Goal: Transaction & Acquisition: Purchase product/service

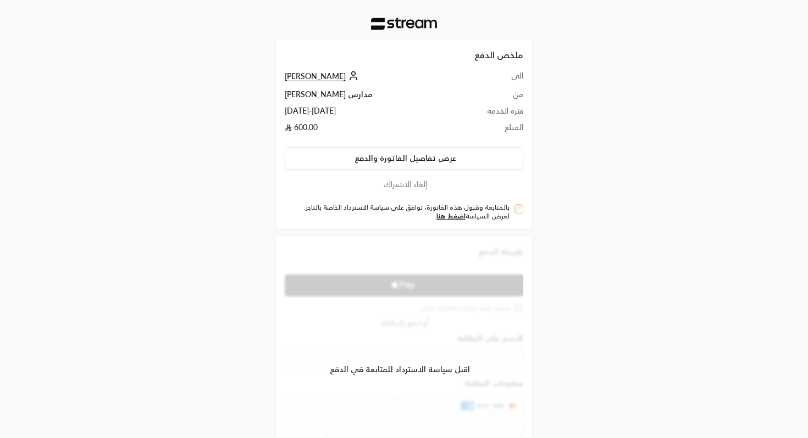
click at [524, 206] on div "بالمتابعة وقبول هذه الفاتورة، توافق على سياسة الاسترداد الخاصة بالتاجر. لعرض ال…" at bounding box center [403, 209] width 249 height 21
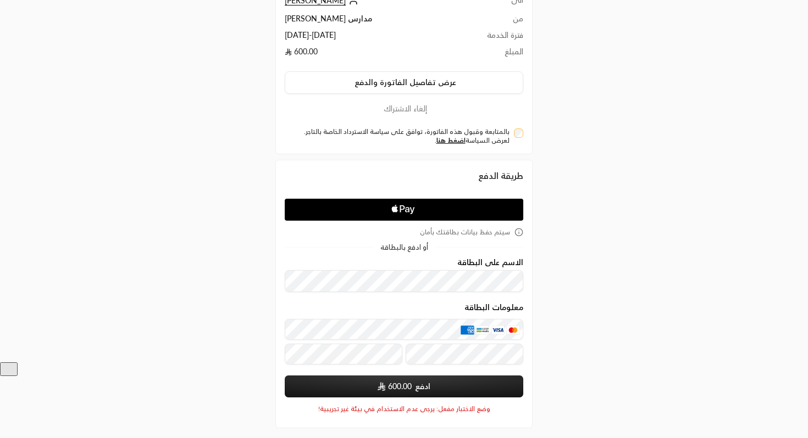
scroll to position [84, 0]
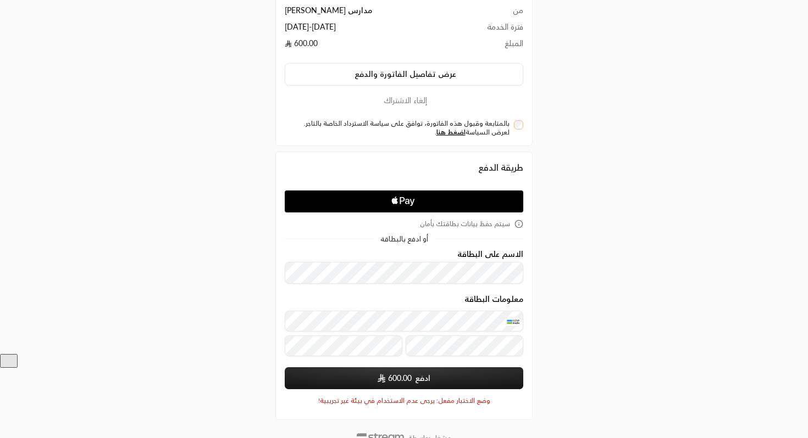
click at [436, 383] on button "ادفع 600.00" at bounding box center [404, 379] width 238 height 22
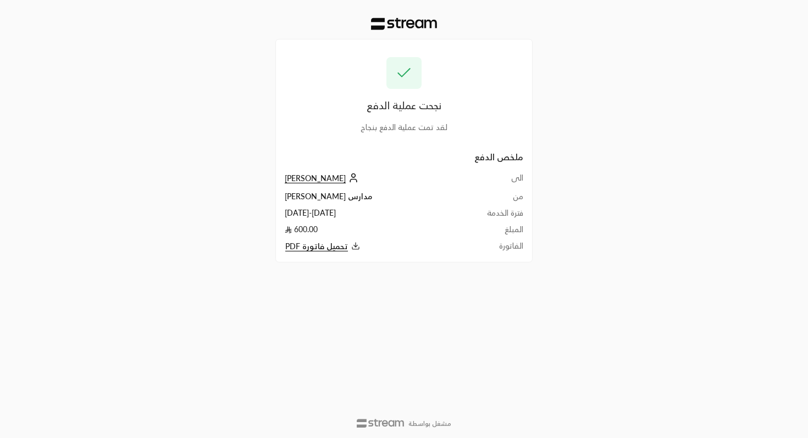
click at [305, 177] on span "[PERSON_NAME]" at bounding box center [315, 179] width 61 height 10
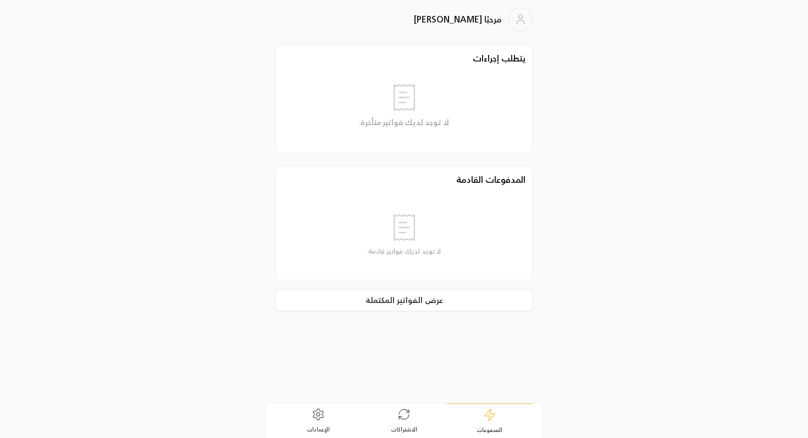
click at [399, 415] on icon at bounding box center [403, 414] width 13 height 13
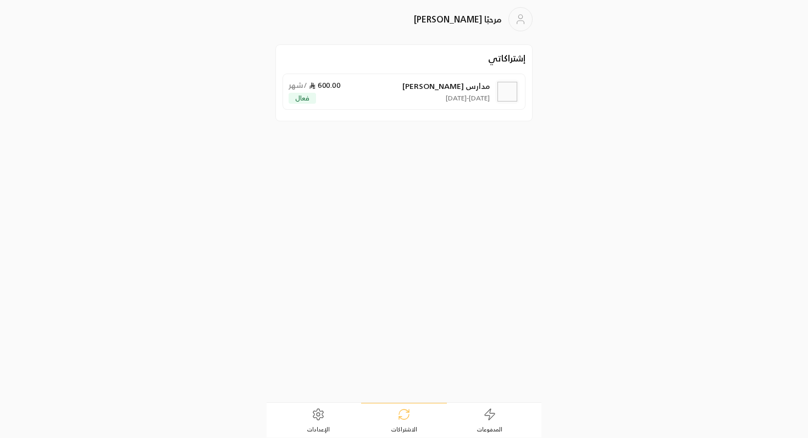
click at [408, 94] on div "مدارس [PERSON_NAME] [DATE] - [DATE] 600.00 / شهر فعال" at bounding box center [388, 92] width 201 height 24
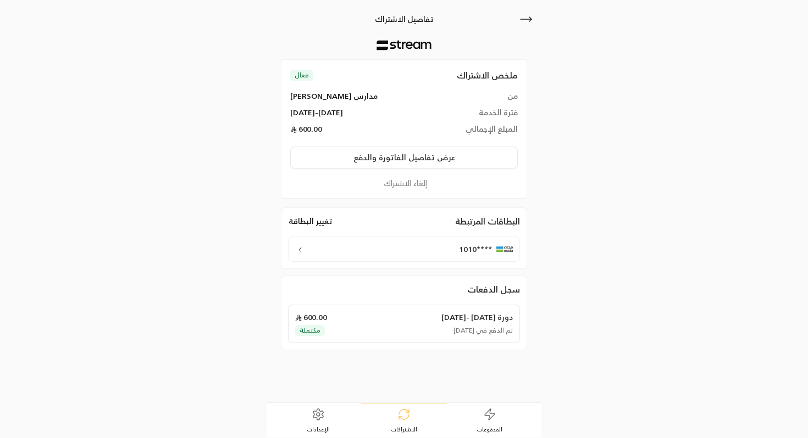
scroll to position [4, 0]
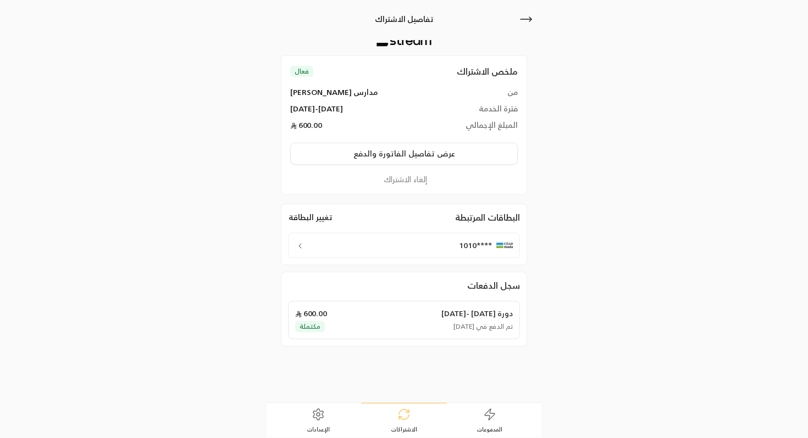
click at [316, 248] on div "****1010" at bounding box center [404, 245] width 232 height 25
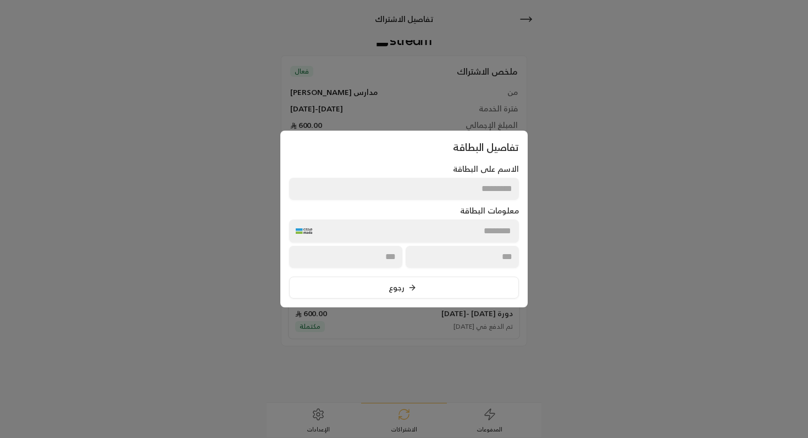
click at [177, 337] on div at bounding box center [404, 219] width 808 height 438
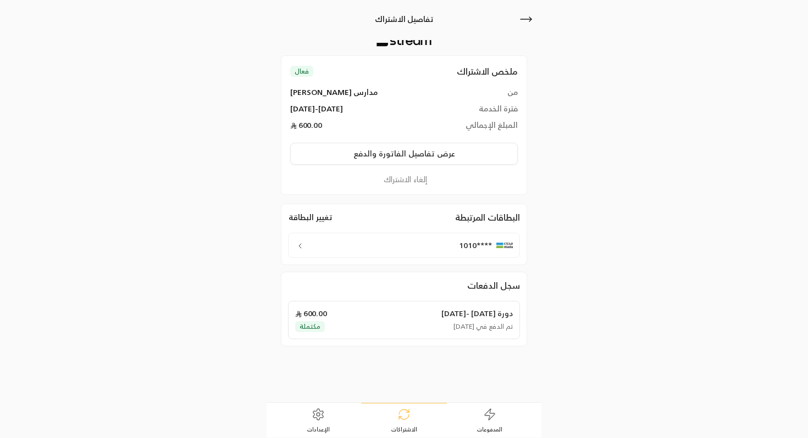
click at [313, 429] on span "الإعدادات" at bounding box center [318, 430] width 23 height 8
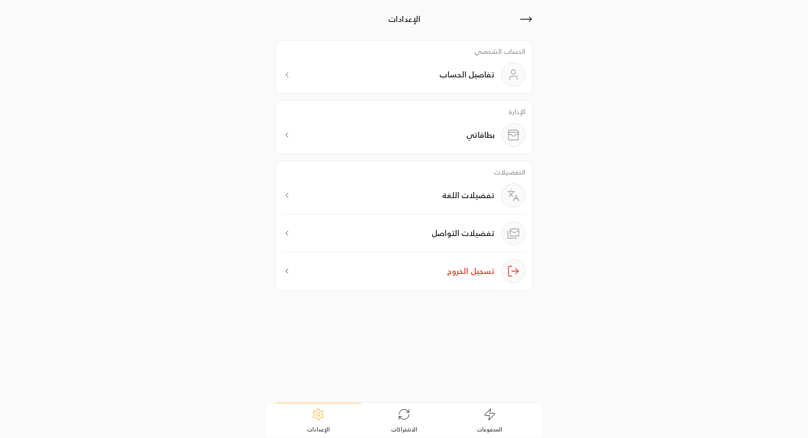
click at [369, 429] on link "الاشتراكات" at bounding box center [404, 421] width 86 height 34
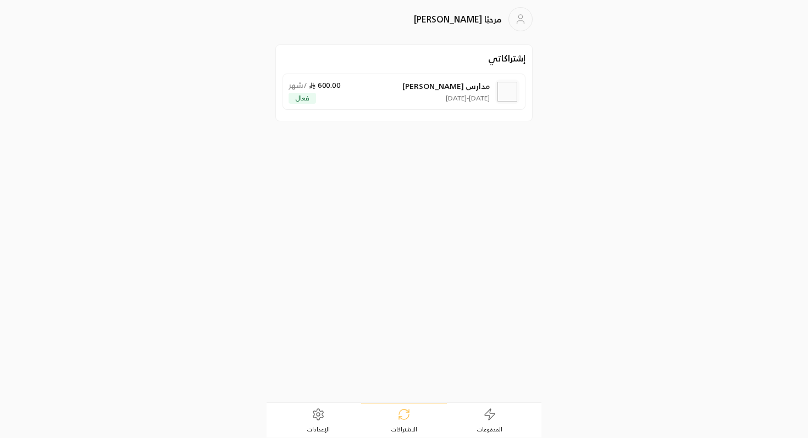
click at [396, 98] on div "مدارس [PERSON_NAME] [DATE] - [DATE] 600.00 / شهر فعال" at bounding box center [388, 92] width 201 height 24
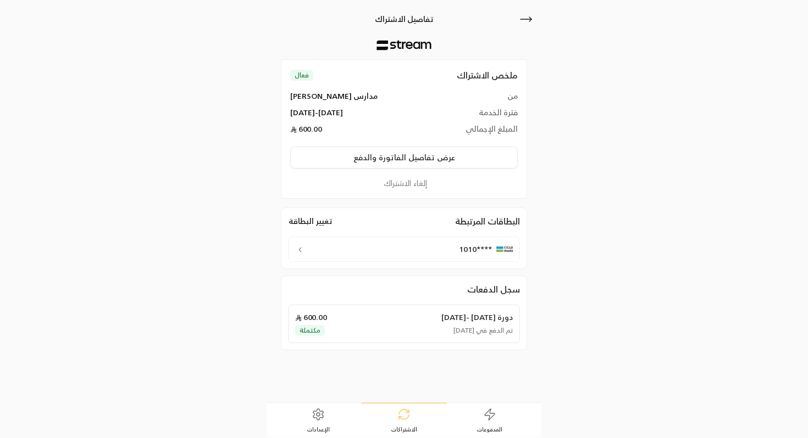
click at [408, 184] on button "إلغاء الاشتراك" at bounding box center [404, 183] width 228 height 12
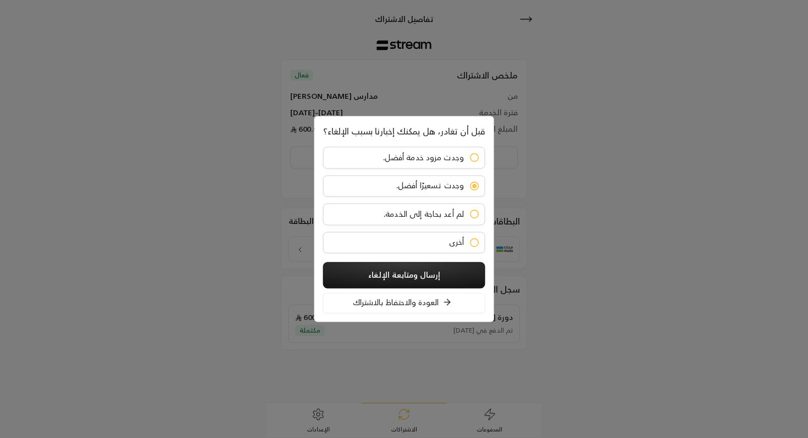
click at [434, 275] on button "إرسال ومتابعة الإلغاء" at bounding box center [404, 275] width 162 height 26
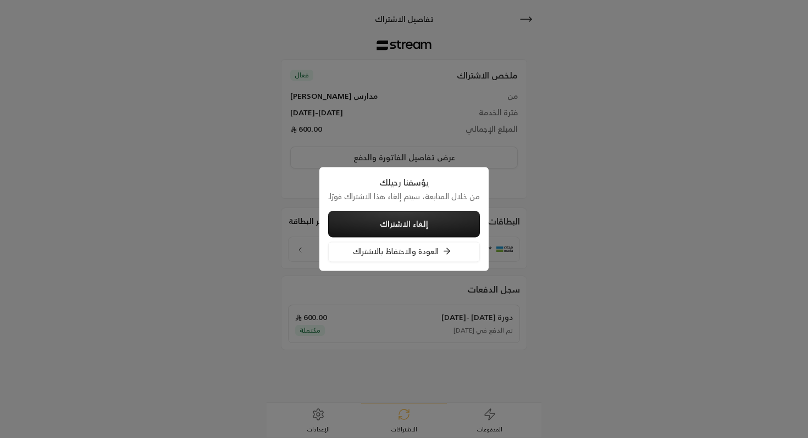
click at [414, 221] on button "إلغاء الاشتراك" at bounding box center [404, 224] width 152 height 26
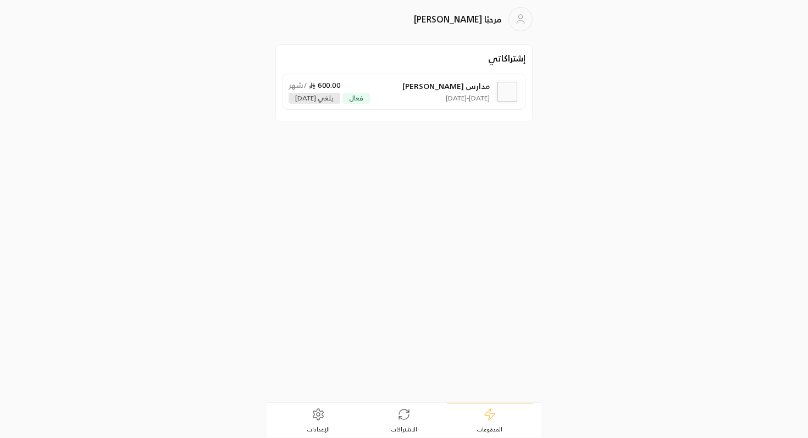
click at [356, 96] on span "فعال" at bounding box center [356, 97] width 14 height 7
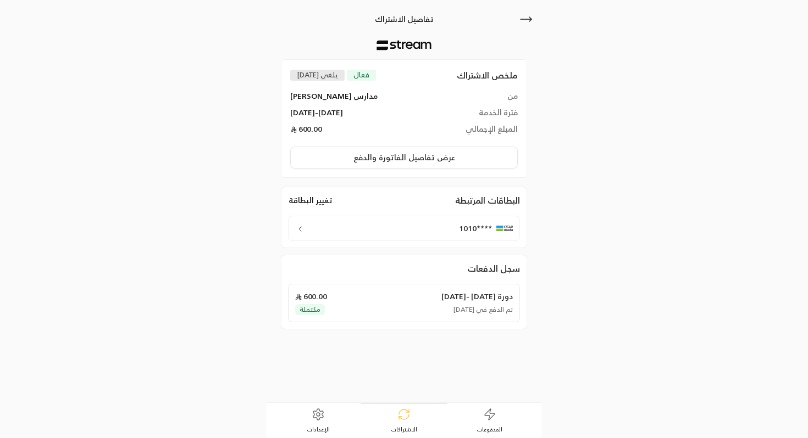
click at [317, 75] on span "يلغي 3 nov" at bounding box center [317, 75] width 41 height 8
click at [517, 20] on div "تفاصيل الاشتراك" at bounding box center [403, 19] width 257 height 24
click at [532, 16] on icon at bounding box center [525, 19] width 13 height 13
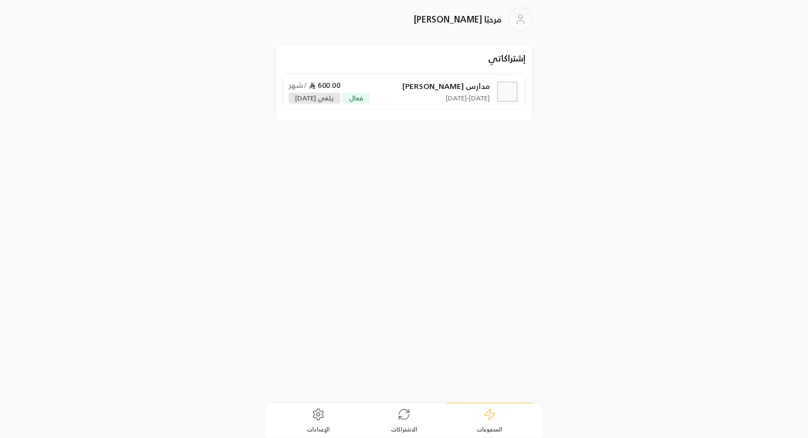
click at [452, 99] on p "3/10/2025 - 3/11/2025" at bounding box center [445, 98] width 87 height 9
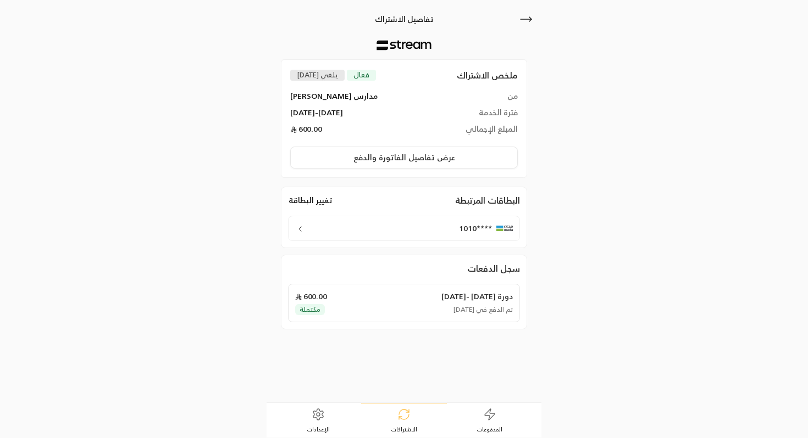
click at [507, 421] on link "المدفوعات" at bounding box center [490, 421] width 86 height 34
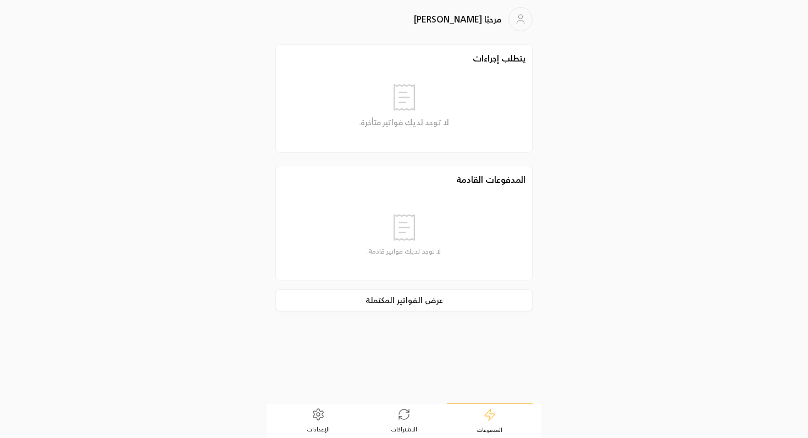
click at [399, 419] on icon at bounding box center [403, 414] width 13 height 13
